Goal: Complete application form: Complete application form

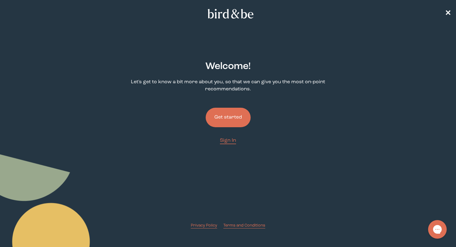
click at [221, 113] on button "Get started" at bounding box center [228, 118] width 45 height 20
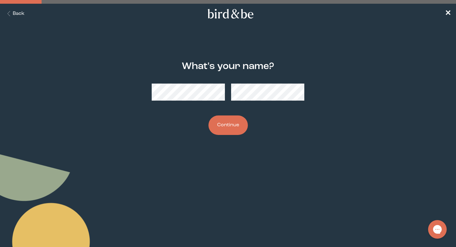
click at [219, 127] on button "Continue" at bounding box center [227, 126] width 39 height 20
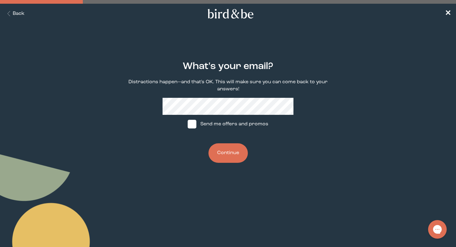
click at [222, 148] on button "Continue" at bounding box center [227, 154] width 39 height 20
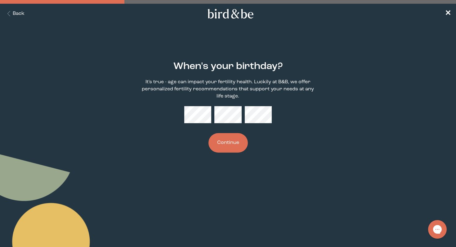
click at [20, 16] on button "Back" at bounding box center [15, 13] width 20 height 7
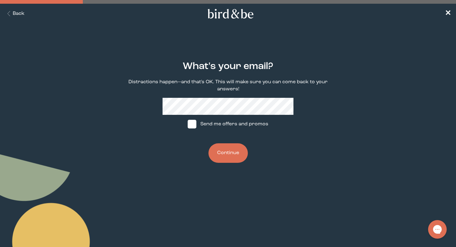
click at [195, 127] on span at bounding box center [192, 124] width 9 height 9
click at [188, 125] on input "Send me offers and promos" at bounding box center [187, 124] width 0 height 0
checkbox input "true"
click at [233, 151] on button "Continue" at bounding box center [227, 154] width 39 height 20
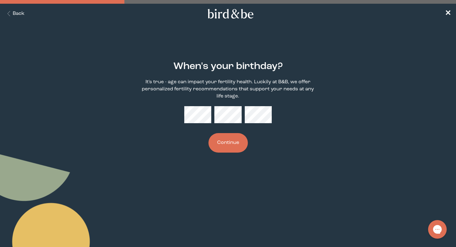
click at [228, 144] on button "Continue" at bounding box center [227, 143] width 39 height 20
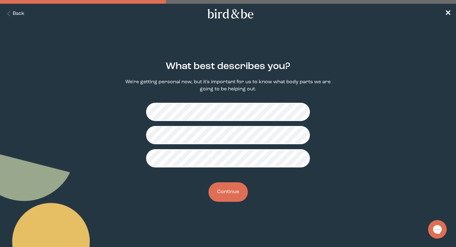
click at [228, 192] on button "Continue" at bounding box center [227, 193] width 39 height 20
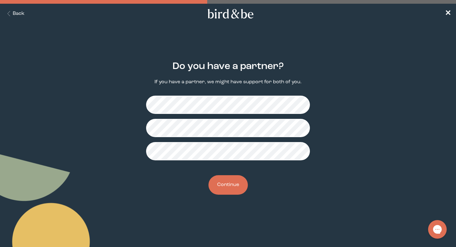
click at [225, 180] on button "Continue" at bounding box center [227, 186] width 39 height 20
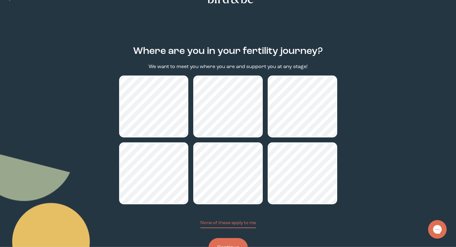
scroll to position [24, 0]
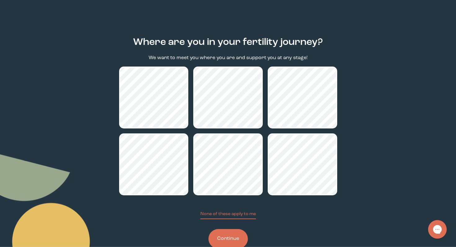
click at [236, 239] on button "Continue" at bounding box center [227, 239] width 39 height 20
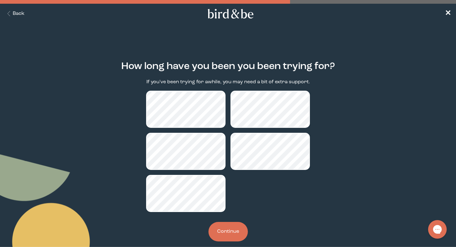
click at [225, 232] on button "Continue" at bounding box center [227, 232] width 39 height 20
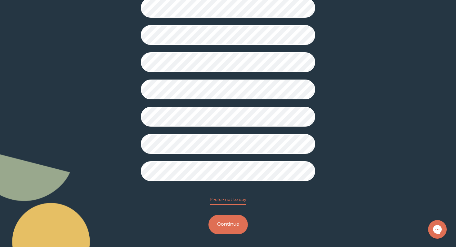
scroll to position [129, 0]
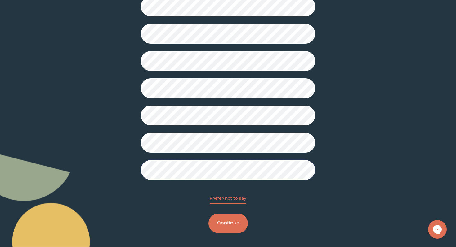
click at [225, 229] on button "Continue" at bounding box center [227, 224] width 39 height 20
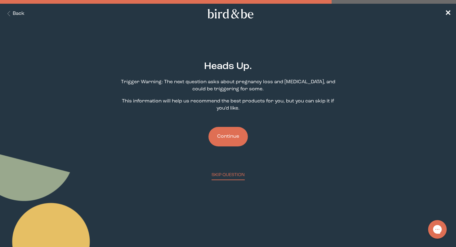
click at [212, 132] on button "Continue" at bounding box center [227, 137] width 39 height 20
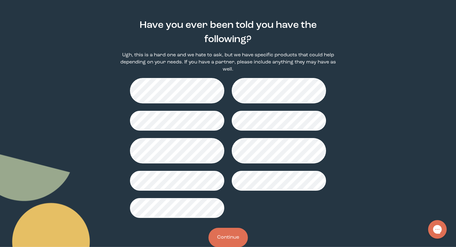
scroll to position [56, 0]
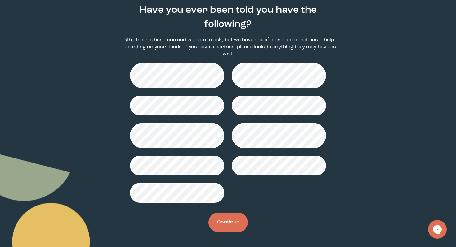
click at [225, 220] on button "Continue" at bounding box center [227, 223] width 39 height 20
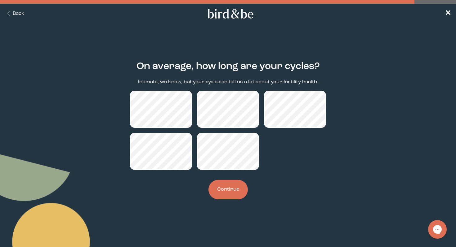
click at [320, 161] on div at bounding box center [228, 130] width 196 height 79
click at [227, 195] on button "Continue" at bounding box center [227, 190] width 39 height 20
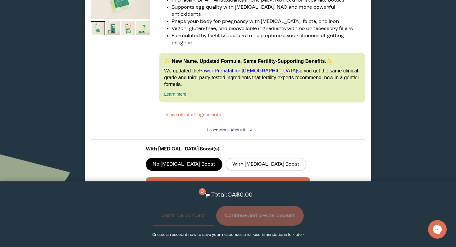
scroll to position [413, 0]
click at [207, 109] on button "View full list of ingredients" at bounding box center [193, 115] width 68 height 12
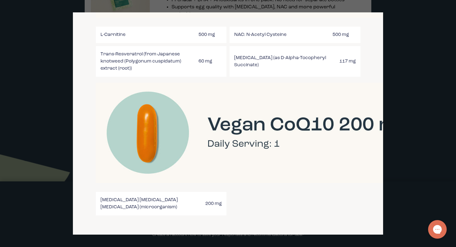
scroll to position [1244, 0]
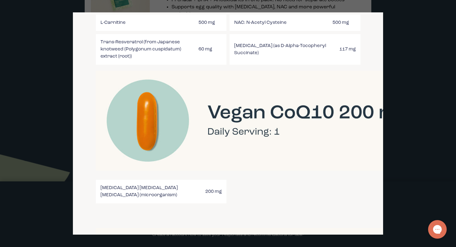
click at [412, 60] on div at bounding box center [228, 123] width 456 height 247
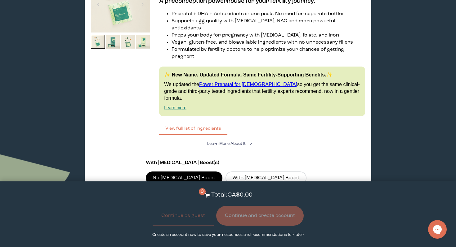
scroll to position [402, 0]
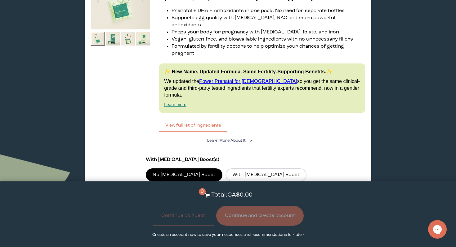
click at [252, 139] on icon "<" at bounding box center [250, 140] width 6 height 3
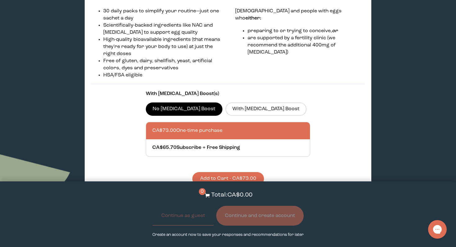
scroll to position [573, 0]
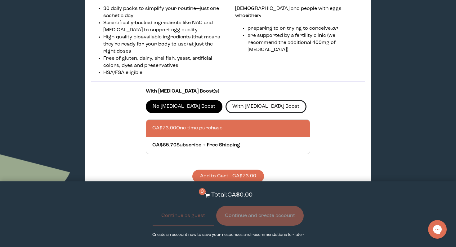
click at [236, 100] on label "With [MEDICAL_DATA] Boost" at bounding box center [265, 106] width 81 height 13
click at [0, 0] on input "With [MEDICAL_DATA] Boost" at bounding box center [0, 0] width 0 height 0
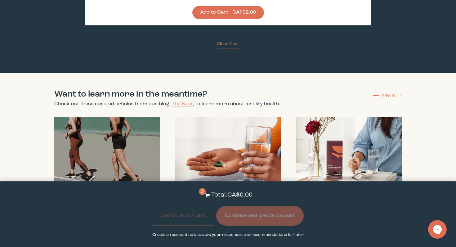
scroll to position [738, 0]
